Goal: Contribute content: Add original content to the website for others to see

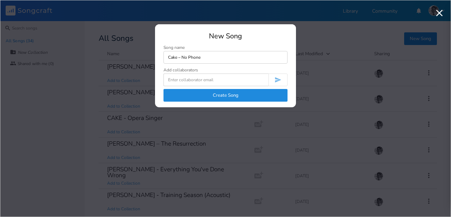
type input "Cake – No Phone"
click at [221, 95] on button "Create Song" at bounding box center [225, 95] width 124 height 13
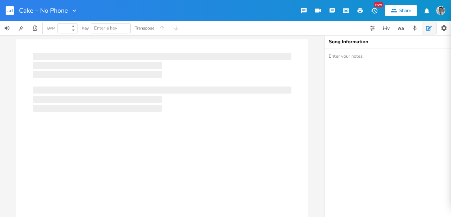
type input "100"
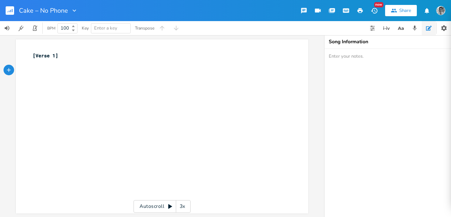
click at [6, 69] on icon "button" at bounding box center [9, 70] width 6 height 6
click at [20, 71] on icon "button" at bounding box center [21, 70] width 5 height 5
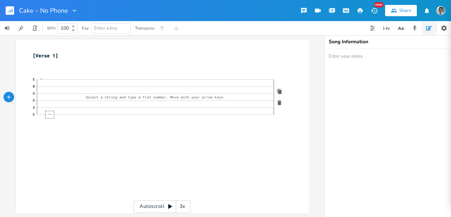
click at [48, 115] on span "—" at bounding box center [50, 115] width 5 height 4
click span "—"
click div "—"
click span "—"
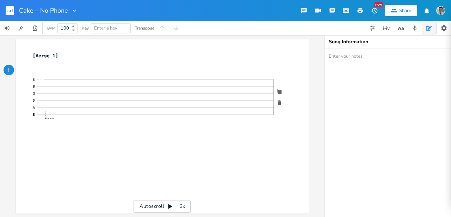
click at [47, 68] on pre "​" at bounding box center [158, 70] width 255 height 7
click div "8"
click span "—"
click at [104, 126] on pre "E 7 7 6 7 B 8 8 9 8 8 8 G 9 9 9 9 9 9 D 9 10 10 A E" at bounding box center [158, 101] width 255 height 54
click span "—"
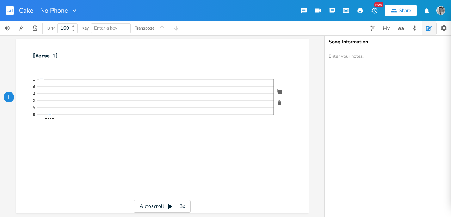
click div "—"
click span "—"
